Goal: Task Accomplishment & Management: Manage account settings

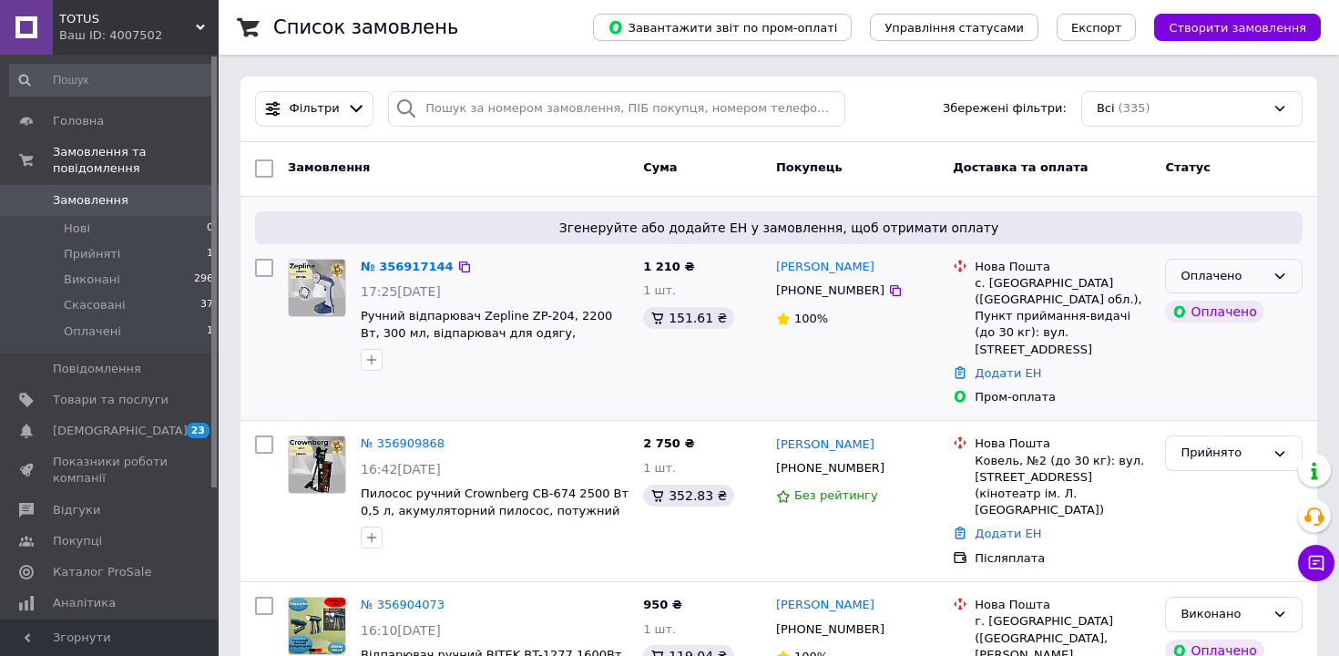
click at [1284, 274] on icon at bounding box center [1280, 275] width 10 height 5
click at [1245, 316] on li "Прийнято" at bounding box center [1234, 314] width 136 height 34
click at [137, 433] on span "[DEMOGRAPHIC_DATA]" at bounding box center [111, 431] width 116 height 16
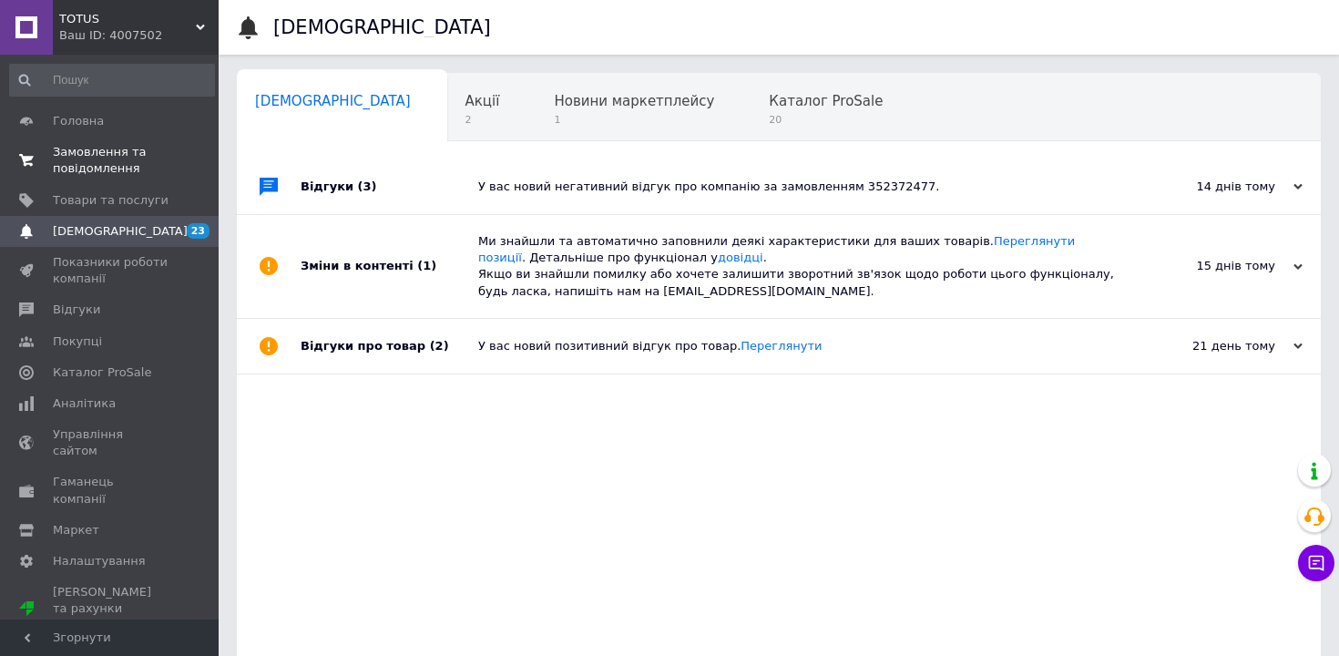
click at [110, 163] on span "Замовлення та повідомлення" at bounding box center [111, 160] width 116 height 33
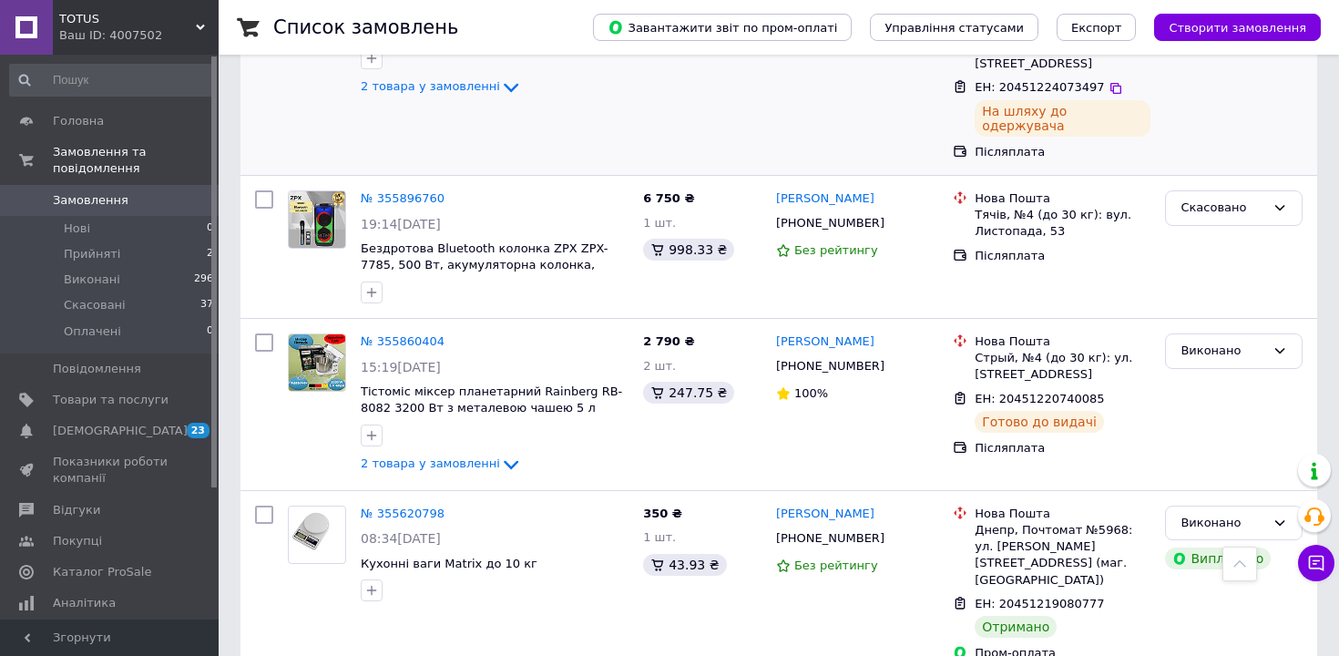
scroll to position [788, 0]
